Goal: Information Seeking & Learning: Find specific page/section

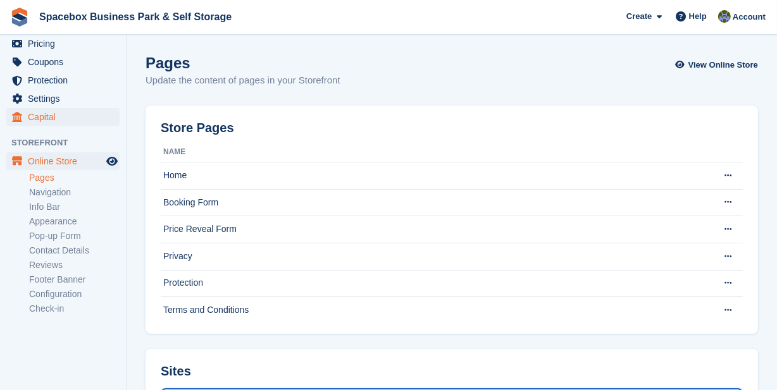
scroll to position [23, 0]
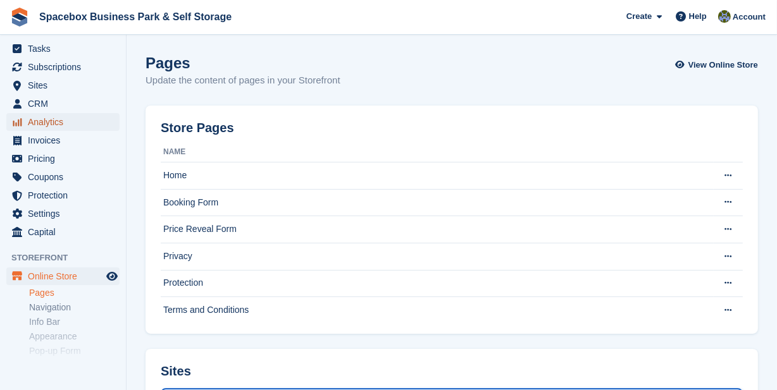
click at [49, 121] on span "Analytics" at bounding box center [66, 122] width 76 height 18
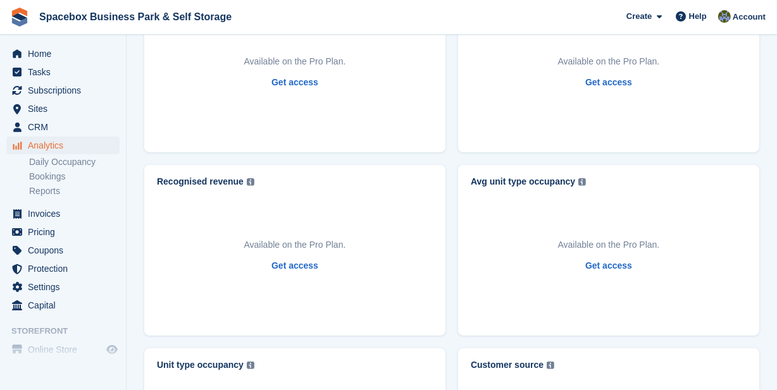
scroll to position [425, 0]
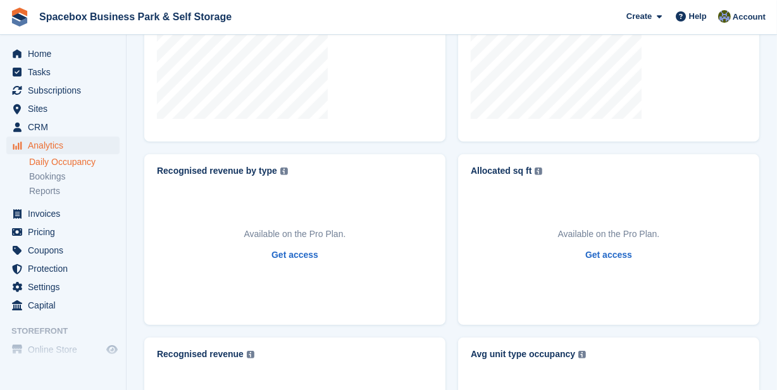
click at [63, 162] on link "Daily Occupancy" at bounding box center [74, 162] width 91 height 12
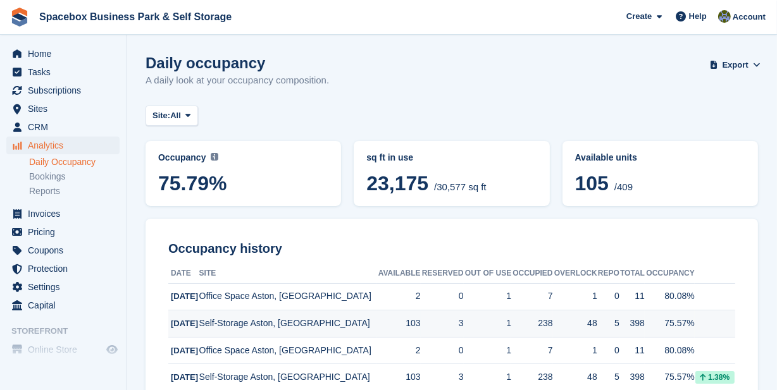
scroll to position [115, 0]
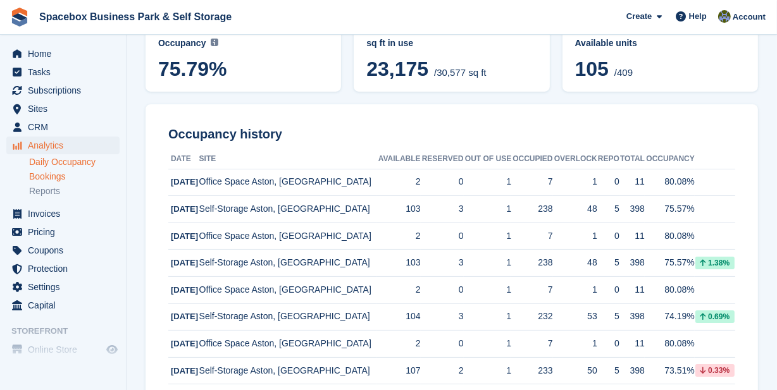
click at [49, 172] on link "Bookings" at bounding box center [74, 177] width 91 height 12
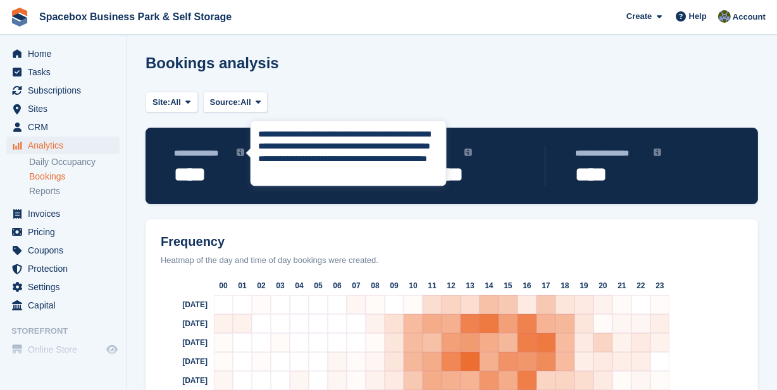
scroll to position [80, 0]
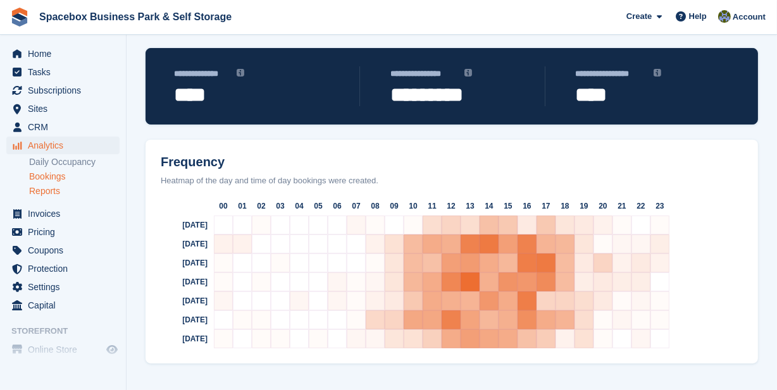
click at [48, 191] on link "Reports" at bounding box center [74, 191] width 91 height 12
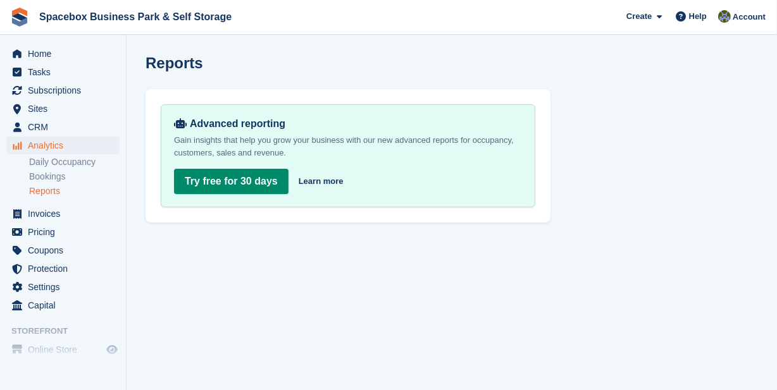
click at [616, 239] on section "Reports Advanced reporting Gain insights that help you grow your business with …" at bounding box center [452, 195] width 651 height 390
click at [43, 130] on span "CRM" at bounding box center [66, 127] width 76 height 18
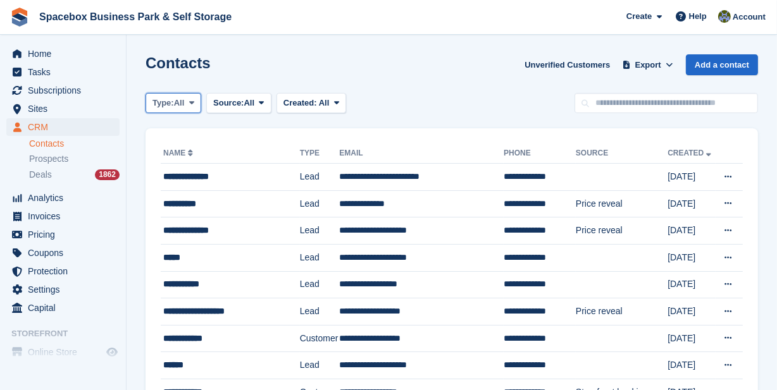
click at [190, 104] on icon at bounding box center [191, 103] width 5 height 8
click at [249, 100] on span "All" at bounding box center [249, 103] width 11 height 13
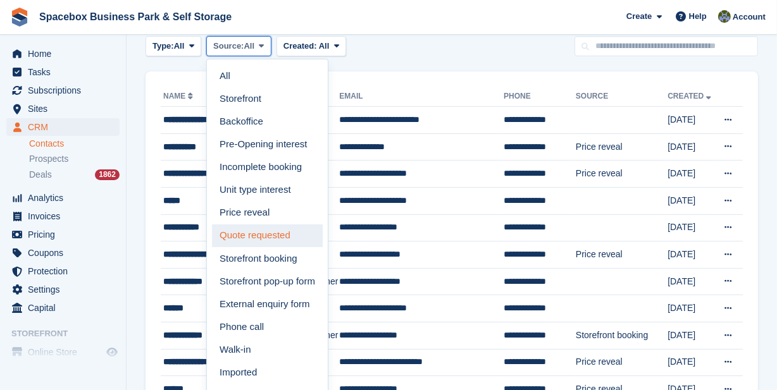
scroll to position [115, 0]
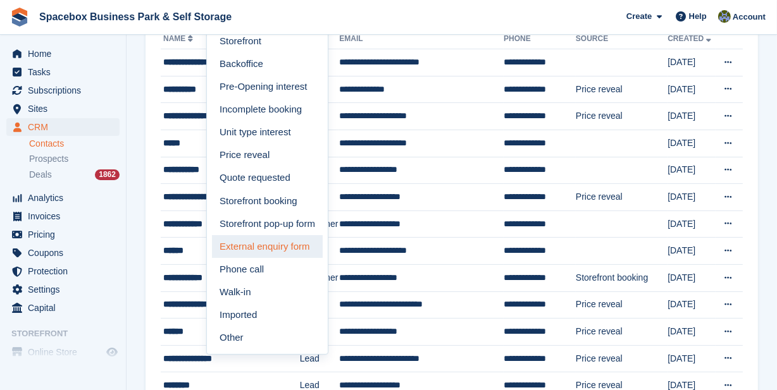
click at [289, 251] on link "External enquiry form" at bounding box center [267, 246] width 111 height 23
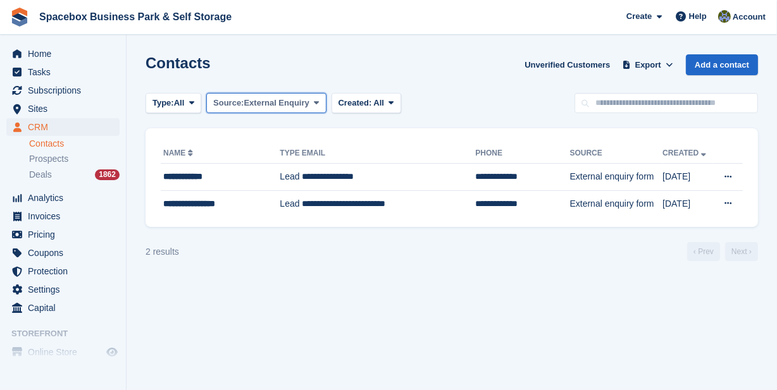
click at [297, 103] on span "External Enquiry" at bounding box center [276, 103] width 65 height 13
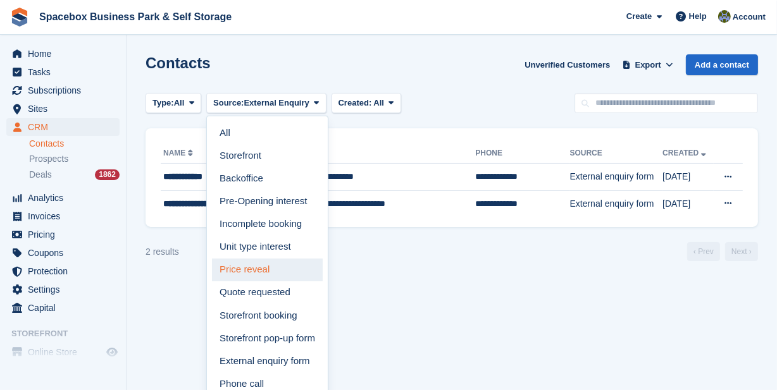
click at [268, 266] on link "Price reveal" at bounding box center [267, 270] width 111 height 23
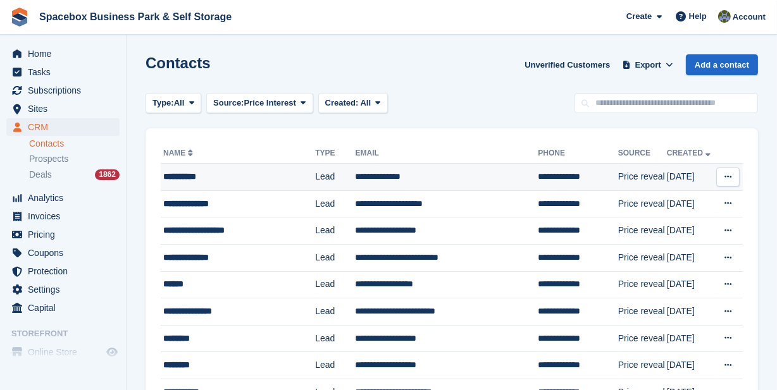
click at [723, 178] on button at bounding box center [727, 177] width 23 height 19
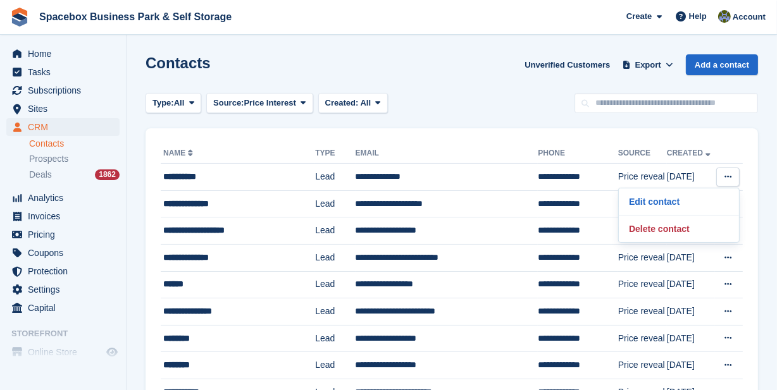
click at [489, 96] on div "Type: All All Lead Customer Source: Price Interest All Storefront Backoffice Pr…" at bounding box center [452, 103] width 613 height 21
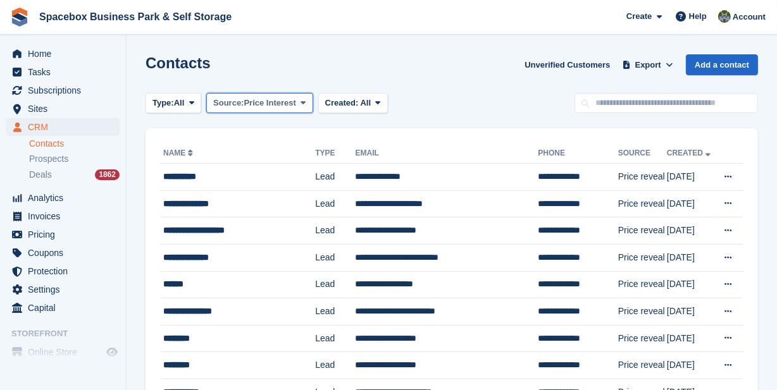
click at [283, 107] on span "Price Interest" at bounding box center [270, 103] width 52 height 13
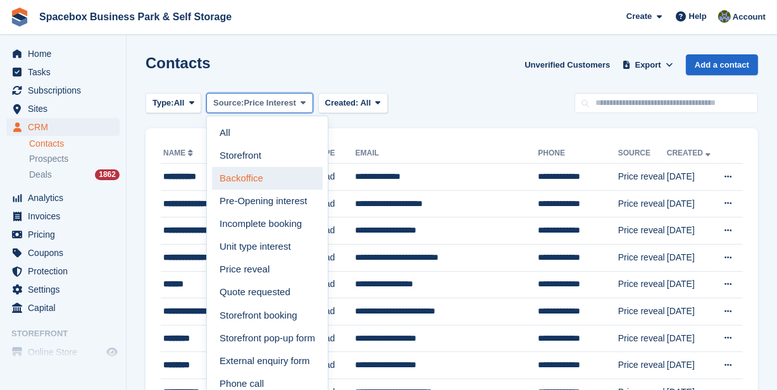
scroll to position [115, 0]
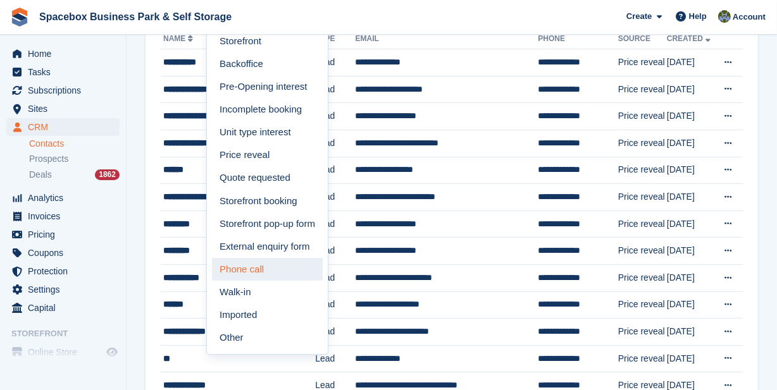
click at [256, 266] on link "Phone call" at bounding box center [267, 269] width 111 height 23
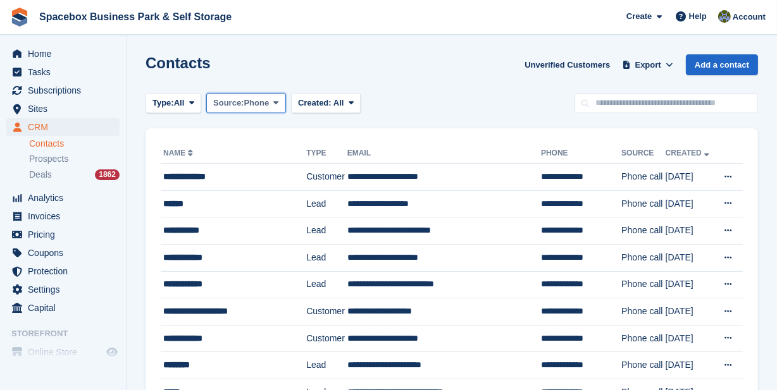
click at [274, 107] on span at bounding box center [276, 103] width 10 height 10
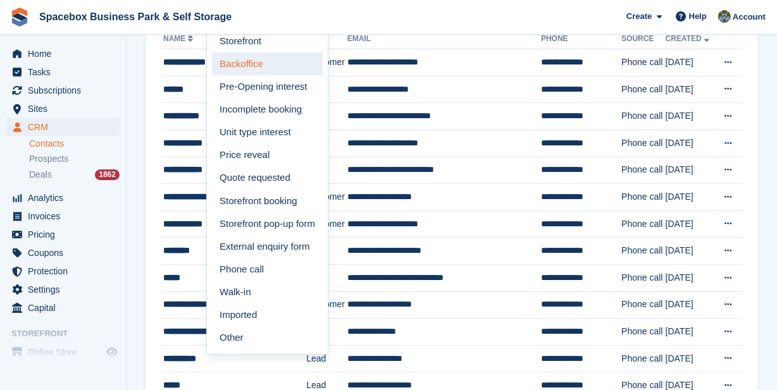
scroll to position [172, 0]
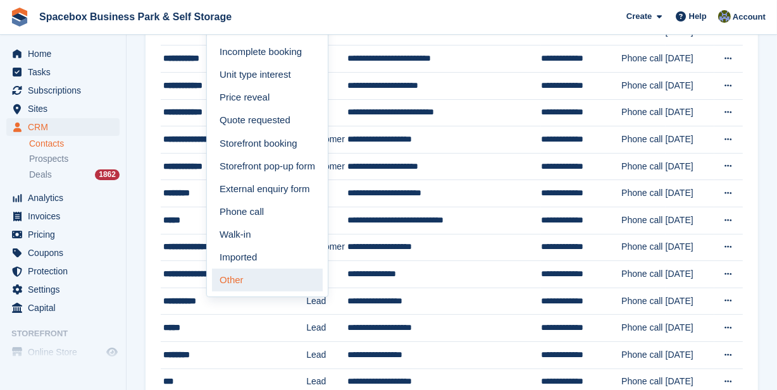
click at [284, 270] on link "Other" at bounding box center [267, 280] width 111 height 23
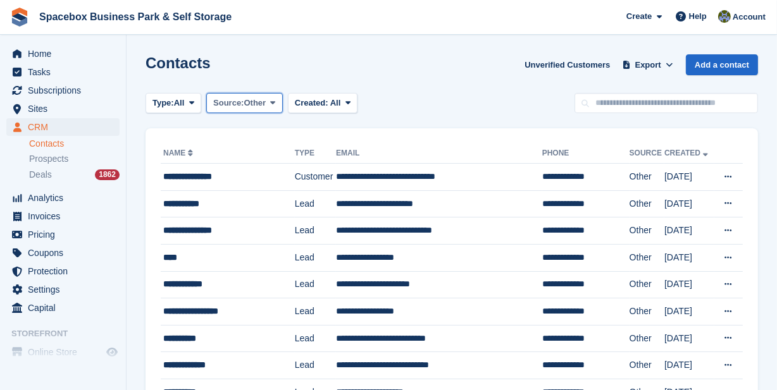
click at [244, 97] on span "Source:" at bounding box center [228, 103] width 30 height 13
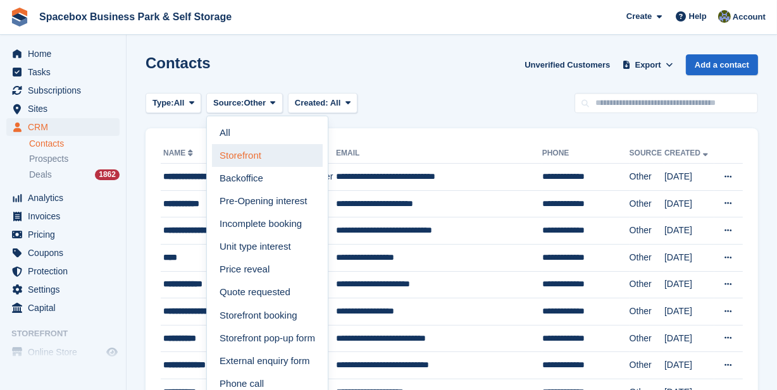
click at [259, 151] on link "Storefront" at bounding box center [267, 155] width 111 height 23
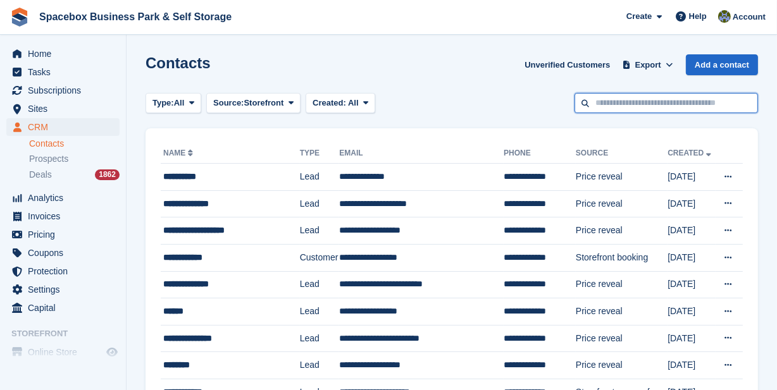
click at [597, 104] on input "text" at bounding box center [667, 103] width 184 height 21
paste input "**********"
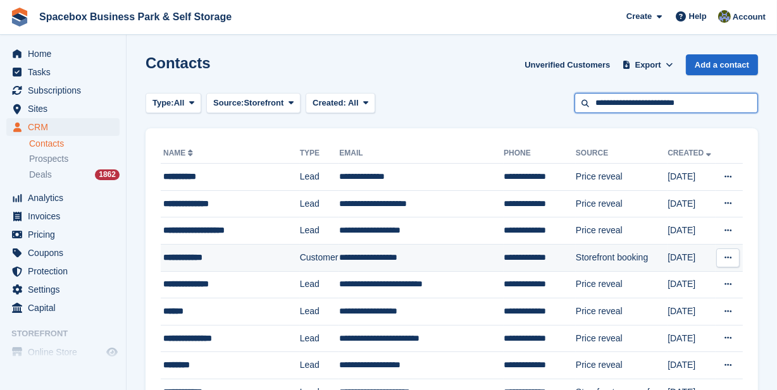
type input "**********"
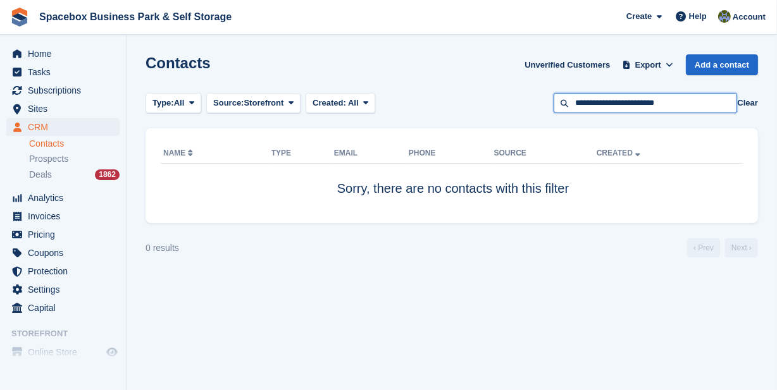
click at [619, 106] on input "**********" at bounding box center [646, 103] width 184 height 21
click at [585, 101] on input "text" at bounding box center [646, 103] width 184 height 21
paste input "**********"
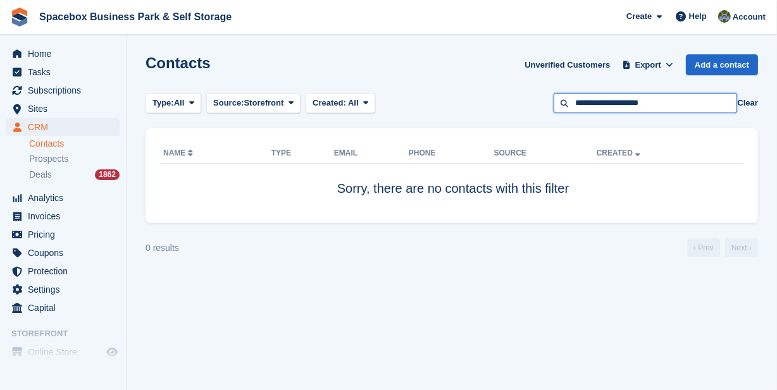
type input "**********"
click at [594, 106] on input "**********" at bounding box center [646, 103] width 184 height 21
paste input "*******"
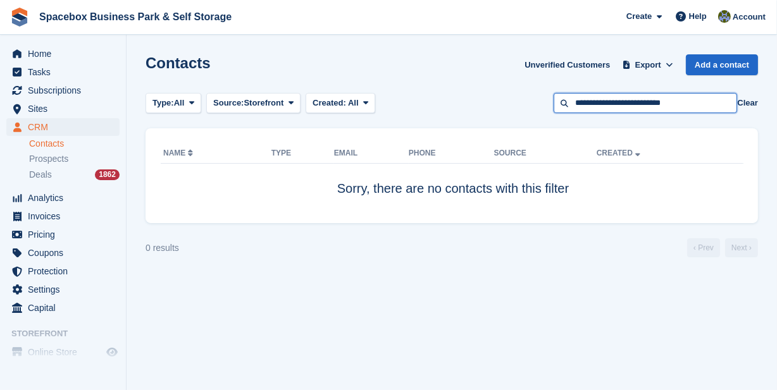
type input "**********"
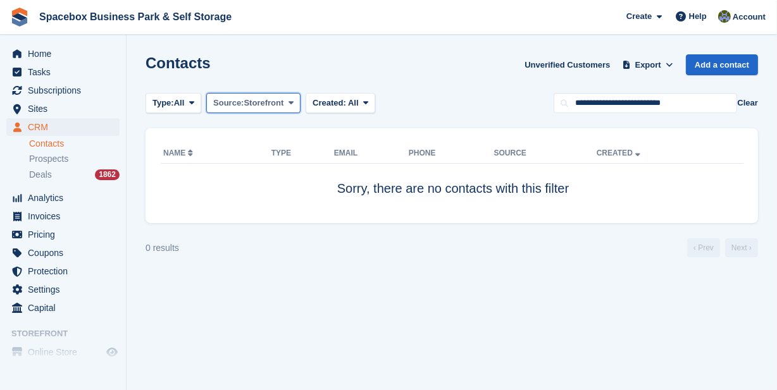
click at [239, 104] on span "Source:" at bounding box center [228, 103] width 30 height 13
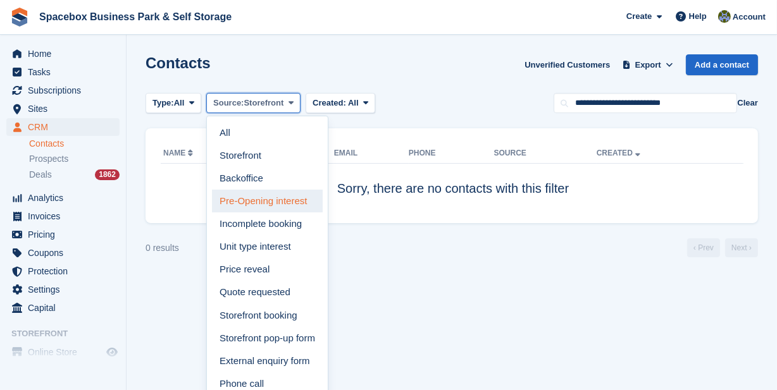
scroll to position [57, 0]
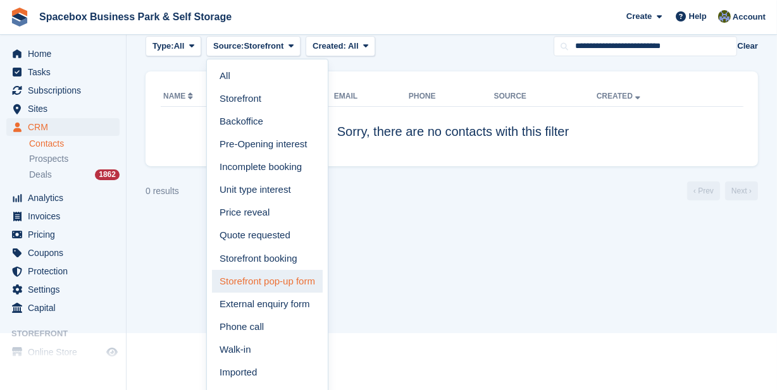
click at [285, 277] on link "Storefront pop-up form" at bounding box center [267, 281] width 111 height 23
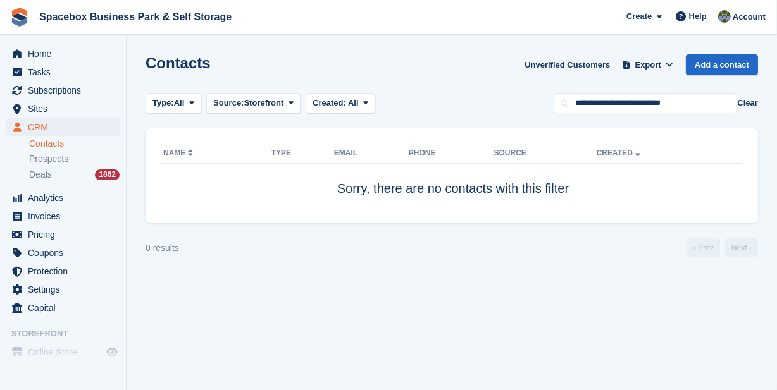
scroll to position [0, 0]
drag, startPoint x: 701, startPoint y: 100, endPoint x: 521, endPoint y: 101, distance: 179.7
click at [521, 101] on div "Type: All All Lead Customer Source: Popup All Storefront Backoffice Pre-Opening…" at bounding box center [452, 103] width 613 height 21
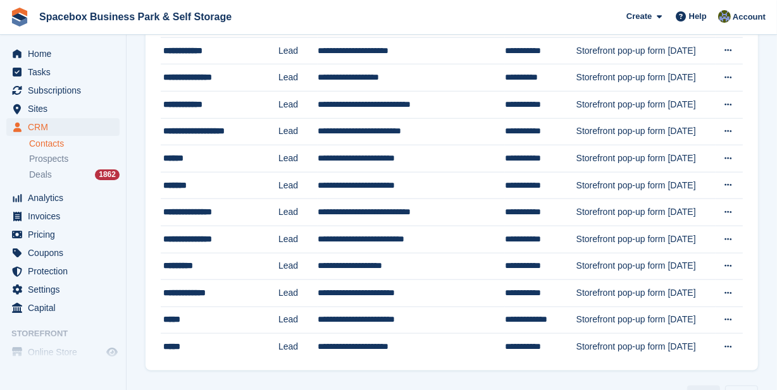
scroll to position [1180, 0]
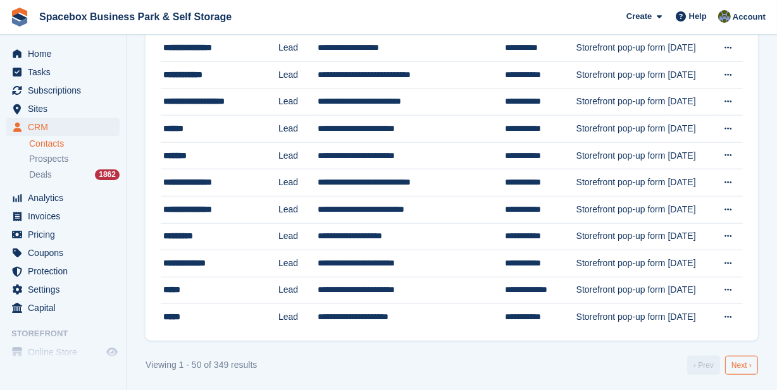
click at [735, 363] on link "Next ›" at bounding box center [741, 365] width 33 height 19
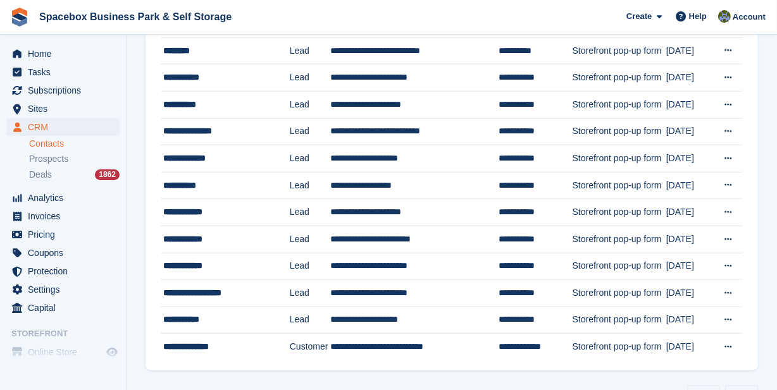
scroll to position [1180, 0]
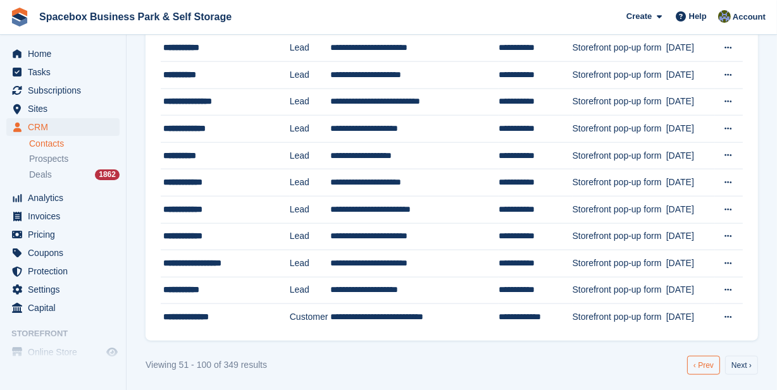
click at [709, 365] on link "‹ Prev" at bounding box center [703, 365] width 33 height 19
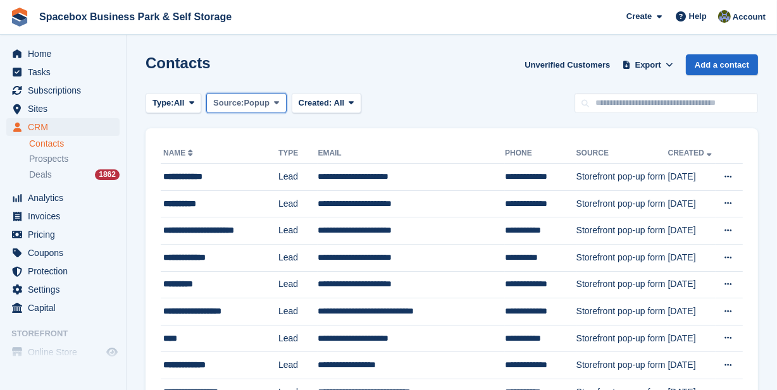
click at [261, 101] on span "Popup" at bounding box center [256, 103] width 25 height 13
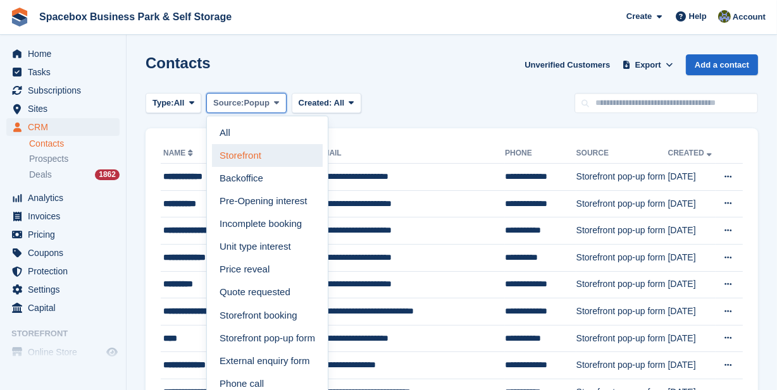
scroll to position [57, 0]
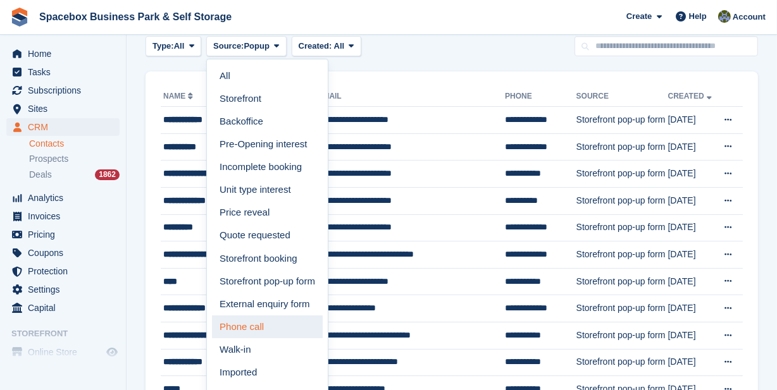
click at [259, 320] on link "Phone call" at bounding box center [267, 327] width 111 height 23
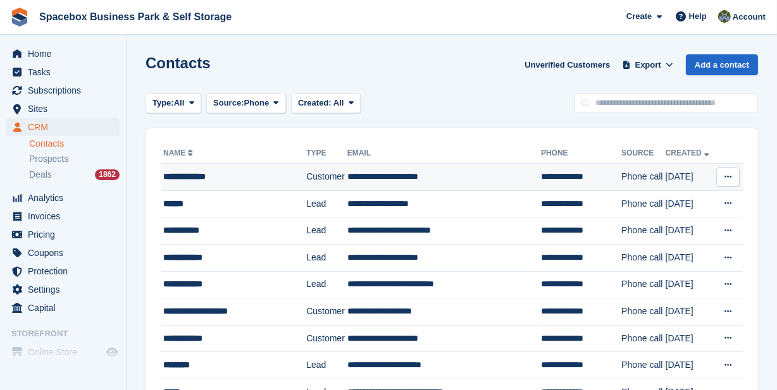
click at [727, 177] on icon at bounding box center [728, 177] width 7 height 8
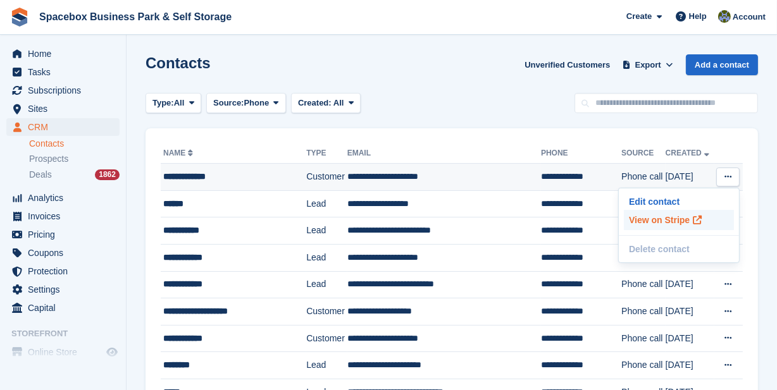
click at [672, 217] on p "View on Stripe" at bounding box center [679, 220] width 110 height 20
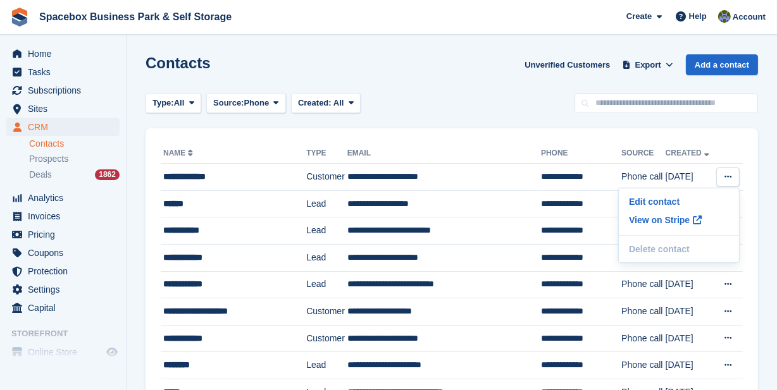
click at [470, 106] on div "Type: All All Lead Customer Source: Phone All Storefront Backoffice Pre-Opening…" at bounding box center [452, 103] width 613 height 21
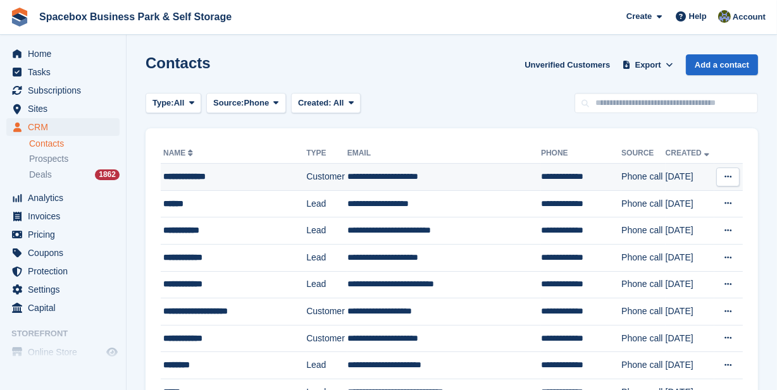
click at [541, 177] on td "**********" at bounding box center [581, 177] width 80 height 27
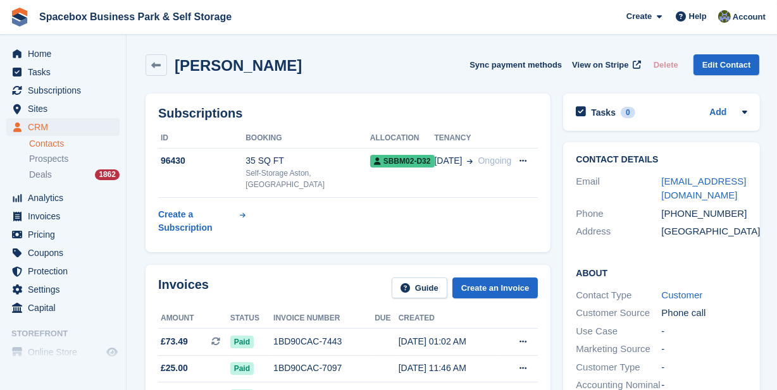
scroll to position [57, 0]
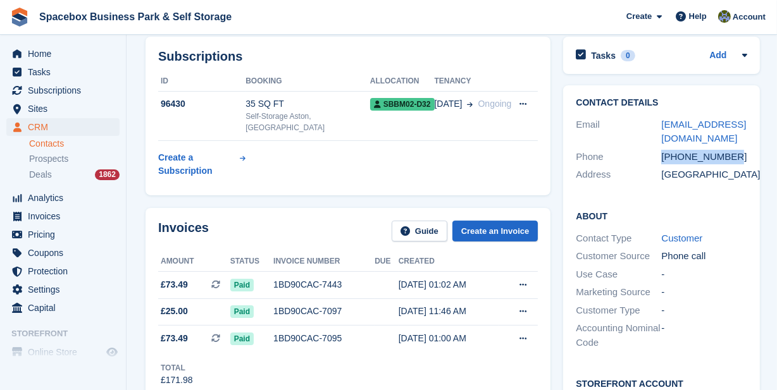
drag, startPoint x: 734, startPoint y: 153, endPoint x: 659, endPoint y: 158, distance: 74.2
click at [661, 158] on div "[PHONE_NUMBER]" at bounding box center [703, 157] width 85 height 15
copy div "[PHONE_NUMBER]"
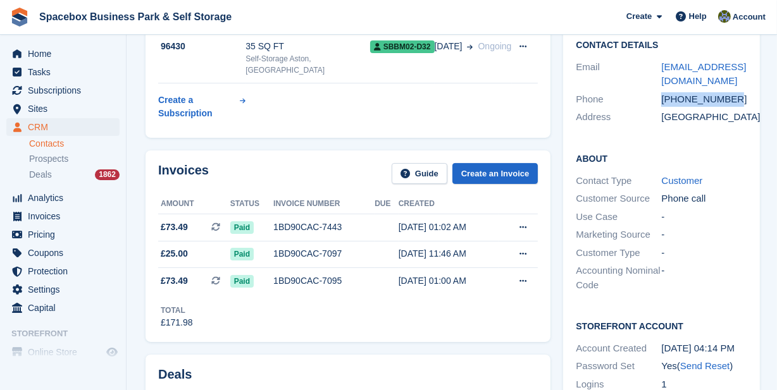
scroll to position [0, 0]
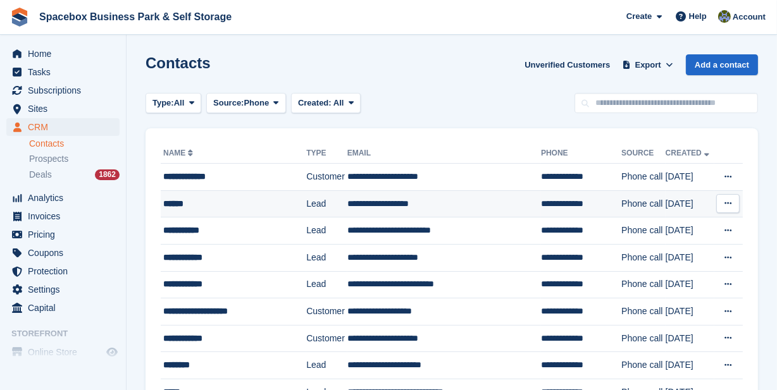
click at [546, 206] on td "**********" at bounding box center [581, 203] width 80 height 27
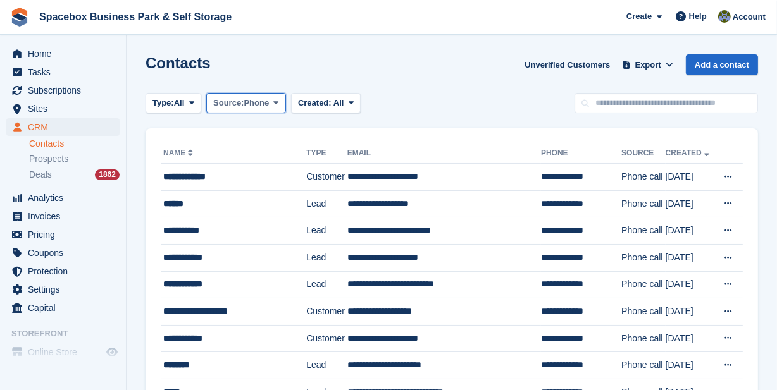
click at [274, 104] on span at bounding box center [276, 103] width 10 height 10
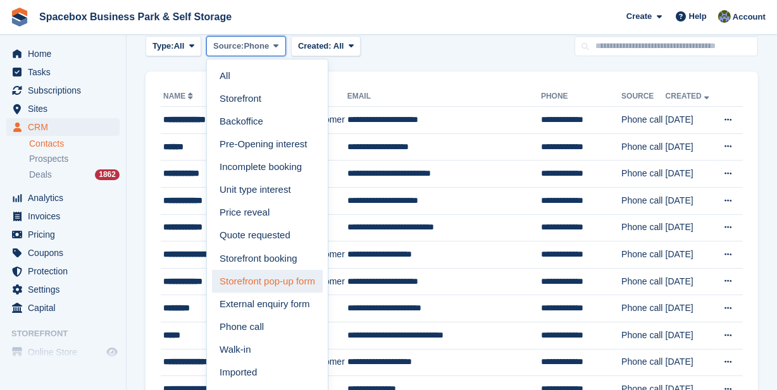
scroll to position [115, 0]
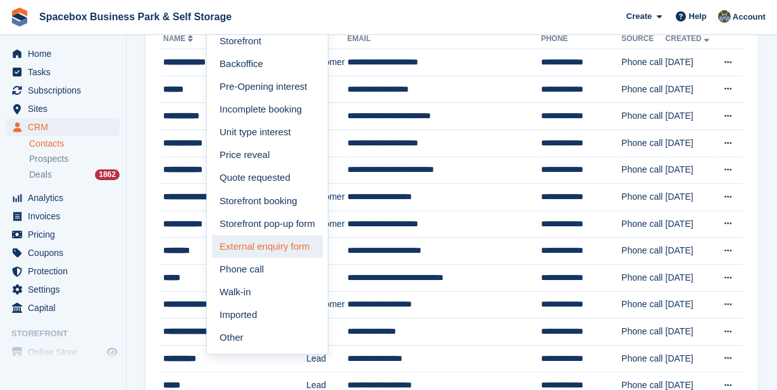
click at [267, 247] on link "External enquiry form" at bounding box center [267, 246] width 111 height 23
